Goal: Information Seeking & Learning: Learn about a topic

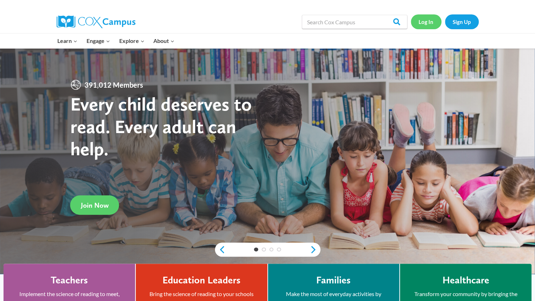
click at [433, 23] on link "Log In" at bounding box center [426, 21] width 31 height 14
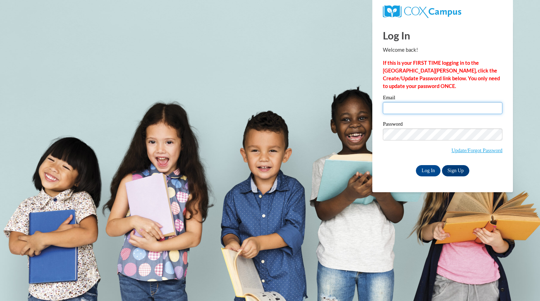
click at [413, 107] on input "Email" at bounding box center [443, 108] width 120 height 12
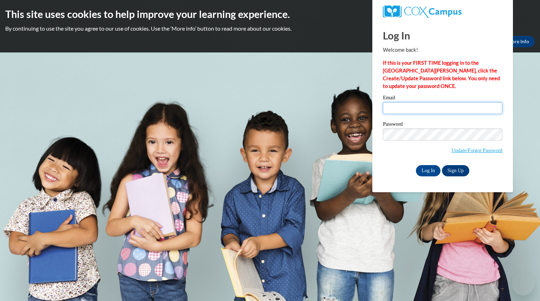
type input "braunreiterama@aasd.k12.wi.us"
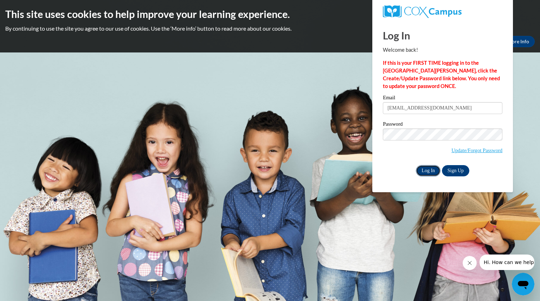
click at [433, 171] on input "Log In" at bounding box center [428, 170] width 25 height 11
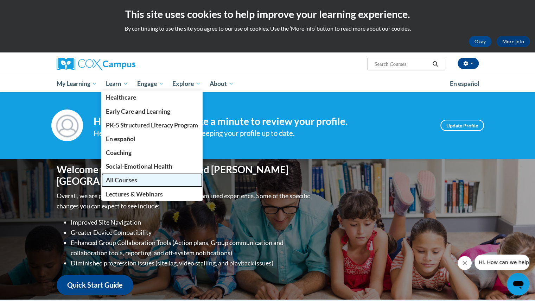
click at [121, 180] on span "All Courses" at bounding box center [121, 179] width 31 height 7
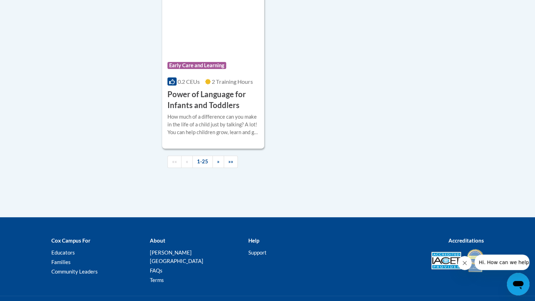
scroll to position [1704, 0]
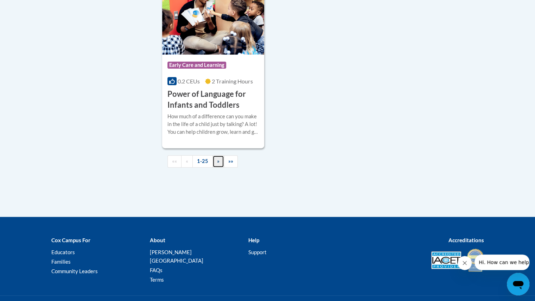
click at [217, 164] on span "»" at bounding box center [218, 161] width 2 height 6
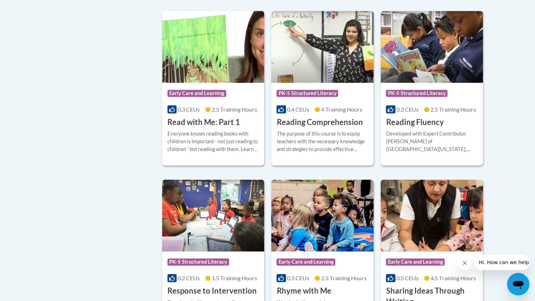
scroll to position [343, 0]
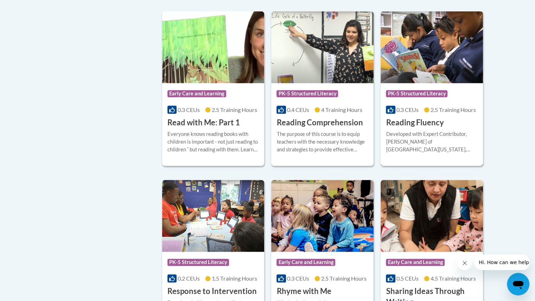
click at [412, 125] on h3 "Reading Fluency" at bounding box center [415, 122] width 58 height 11
